Goal: Task Accomplishment & Management: Manage account settings

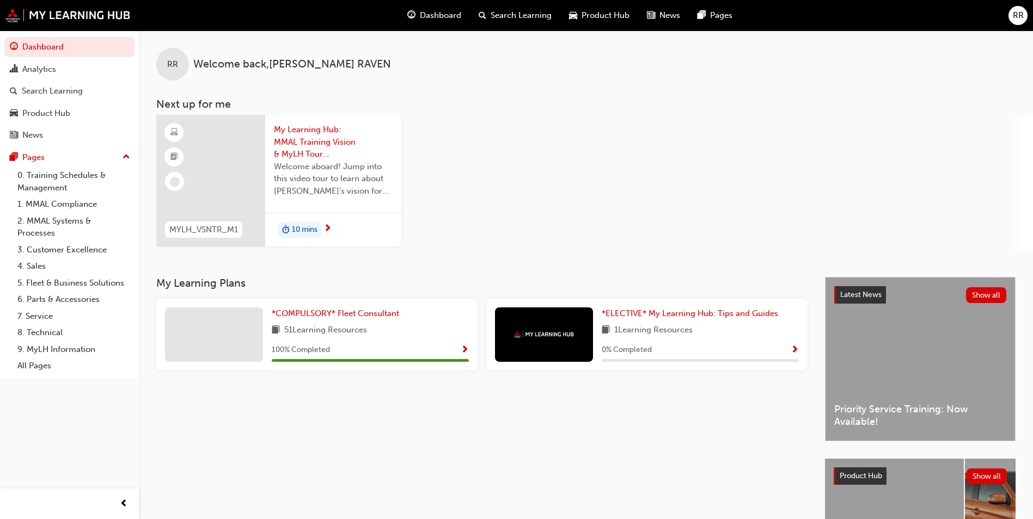
click at [1013, 17] on span "RR" at bounding box center [1018, 15] width 11 height 13
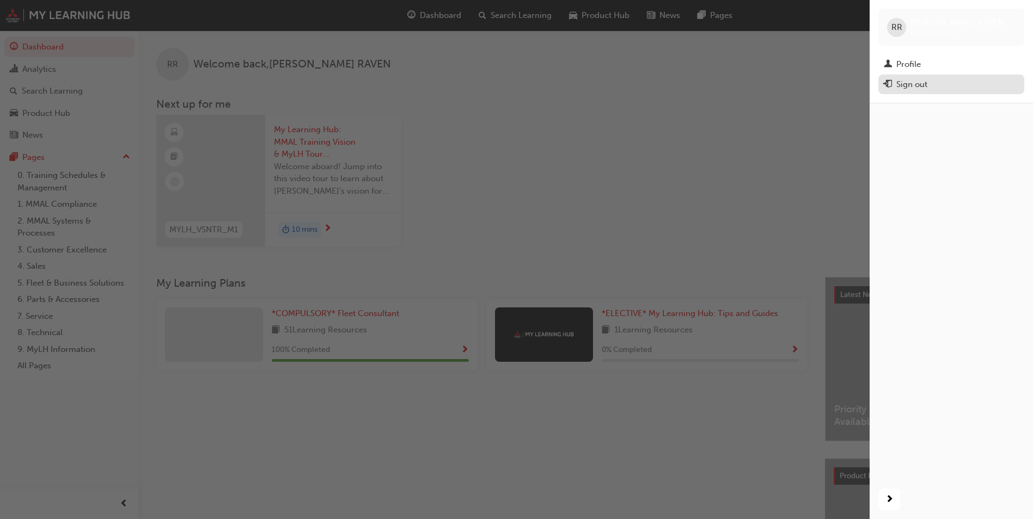
click at [937, 86] on div "Sign out" at bounding box center [951, 85] width 135 height 14
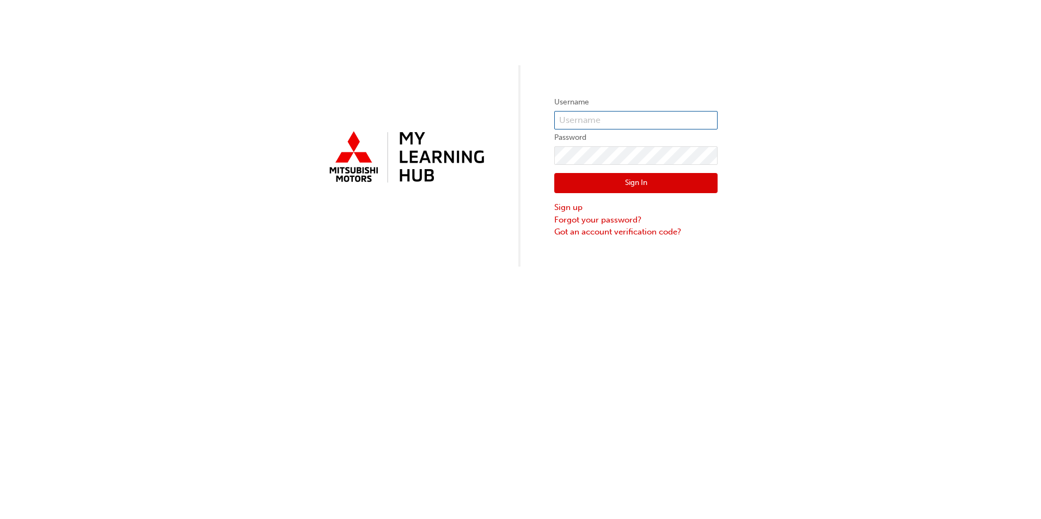
click at [570, 112] on input "text" at bounding box center [635, 120] width 163 height 19
type input "0005927413"
click button "Sign In" at bounding box center [635, 183] width 163 height 21
